Goal: Task Accomplishment & Management: Manage account settings

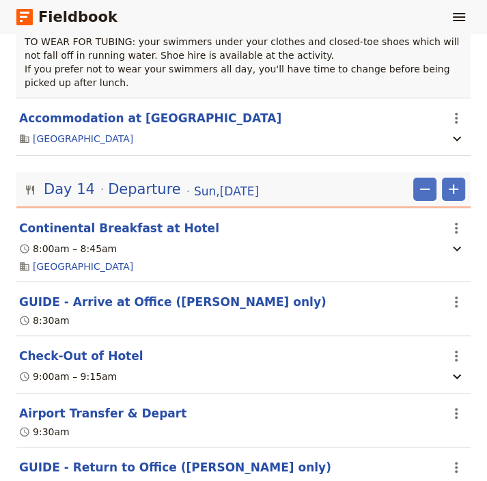
scroll to position [10416, 0]
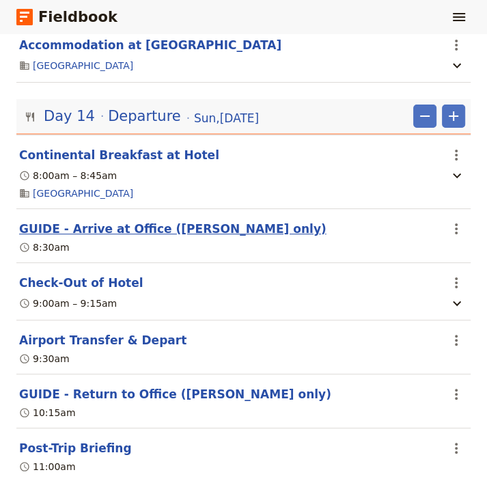
click at [72, 221] on button "GUIDE - Arrive at Office ([PERSON_NAME] only)" at bounding box center [172, 229] width 307 height 16
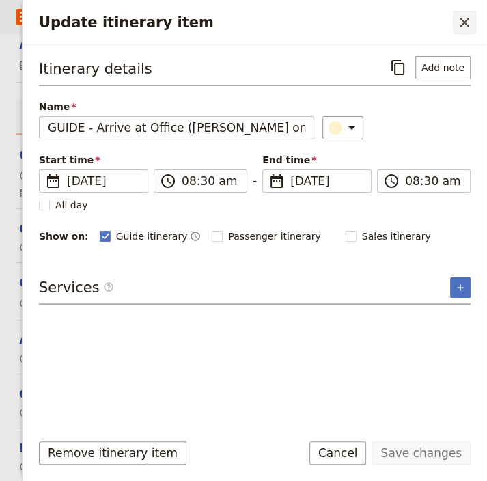
click at [469, 19] on icon "Close drawer" at bounding box center [465, 23] width 10 height 10
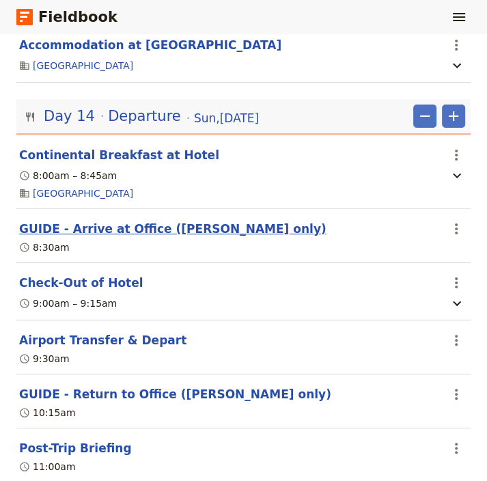
click at [102, 221] on button "GUIDE - Arrive at Office ([PERSON_NAME] only)" at bounding box center [172, 229] width 307 height 16
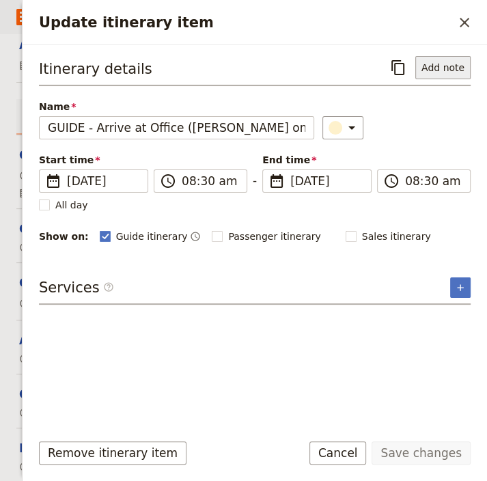
click at [442, 72] on button "Add note" at bounding box center [442, 67] width 55 height 23
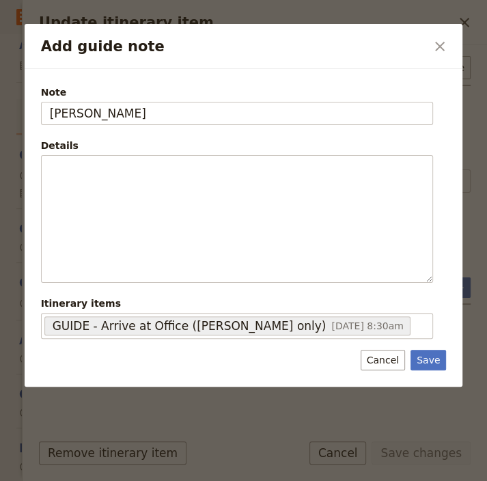
type input "[PERSON_NAME]"
click at [391, 416] on div at bounding box center [243, 240] width 487 height 481
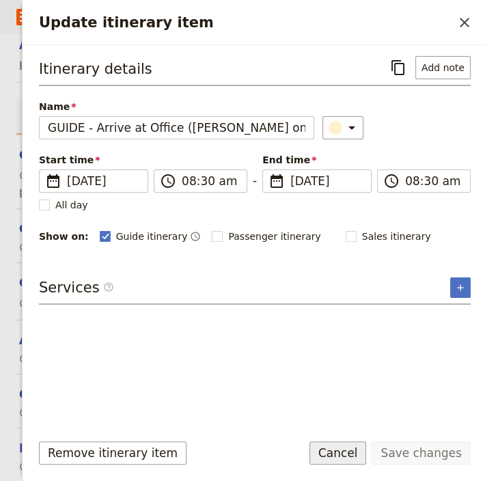
click at [361, 452] on button "Cancel" at bounding box center [337, 452] width 57 height 23
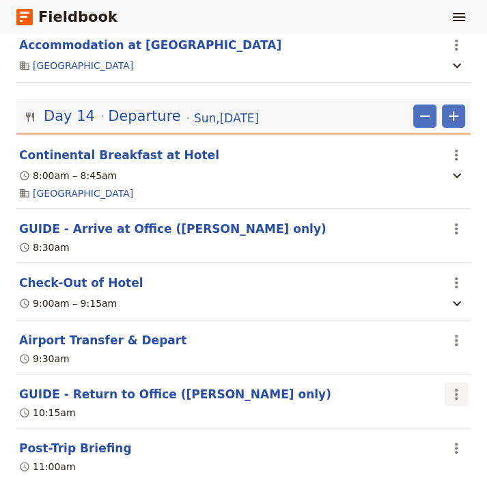
click at [448, 386] on icon "Actions" at bounding box center [456, 394] width 16 height 16
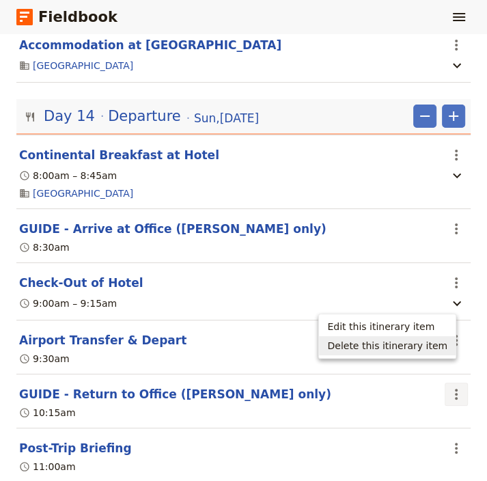
click at [413, 347] on span "Delete this itinerary item" at bounding box center [387, 346] width 120 height 14
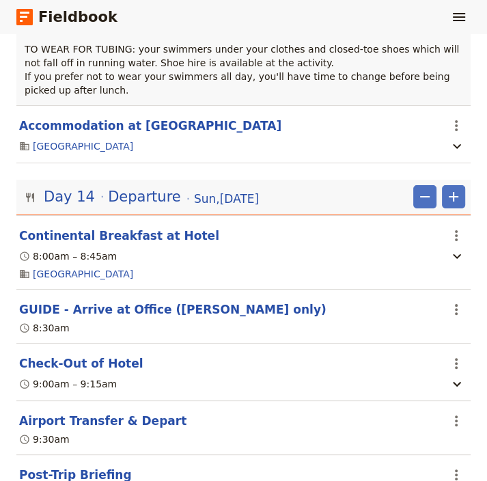
scroll to position [10271, 0]
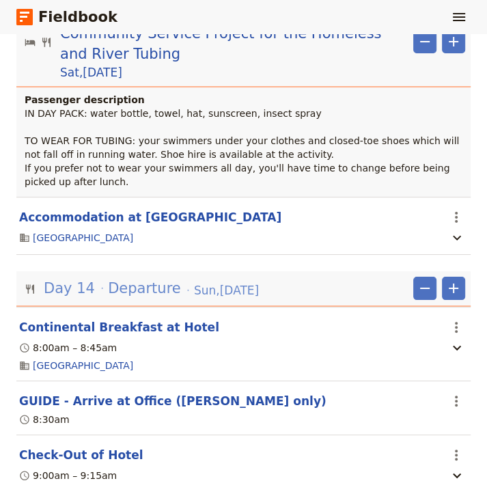
click at [133, 278] on span "Departure" at bounding box center [144, 288] width 73 height 20
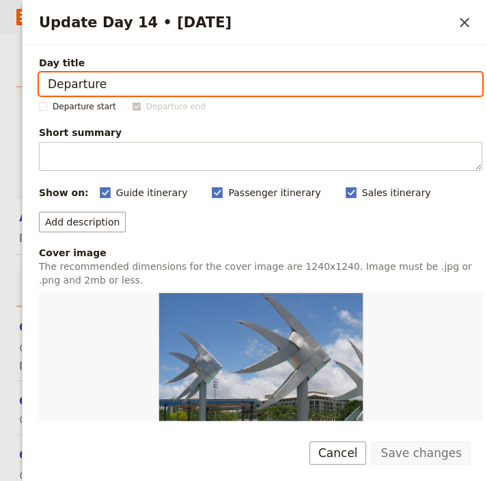
scroll to position [0, 0]
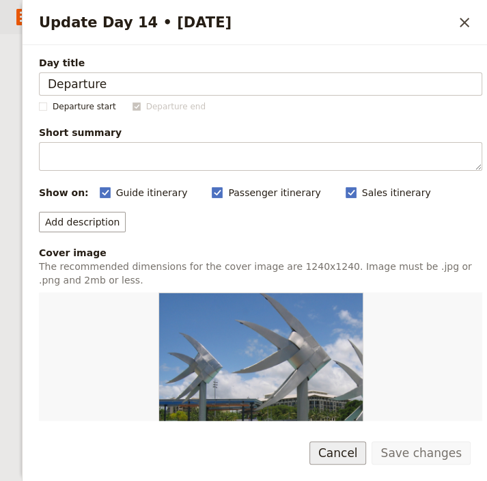
click at [352, 454] on button "Cancel" at bounding box center [337, 452] width 57 height 23
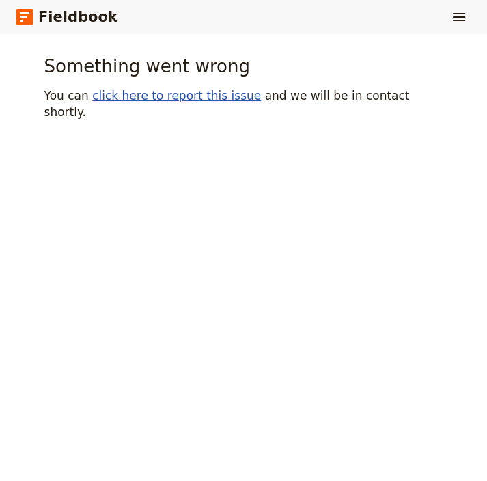
click at [155, 100] on link "click here to report this issue" at bounding box center [176, 96] width 169 height 14
click at [32, 16] on rect at bounding box center [24, 17] width 16 height 16
